Goal: Register for event/course

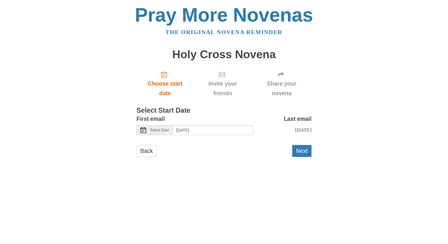
click at [162, 130] on span "Select Date" at bounding box center [159, 130] width 19 height 4
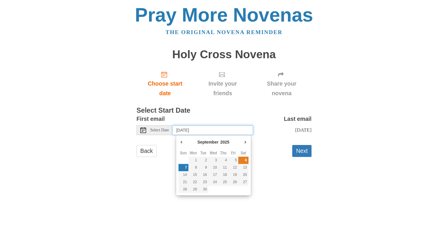
type input "Saturday, September 6th"
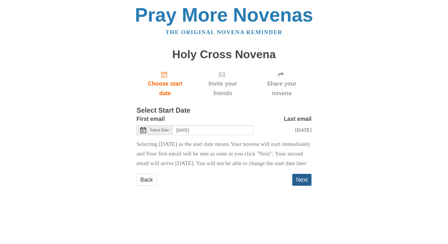
click at [299, 186] on button "Next" at bounding box center [301, 180] width 19 height 12
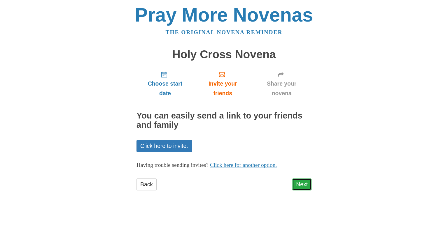
click at [305, 187] on link "Next" at bounding box center [301, 185] width 19 height 12
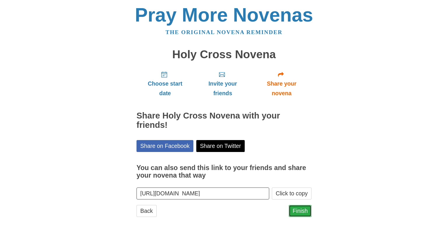
click at [305, 211] on link "Finish" at bounding box center [300, 211] width 23 height 12
